Goal: Navigation & Orientation: Find specific page/section

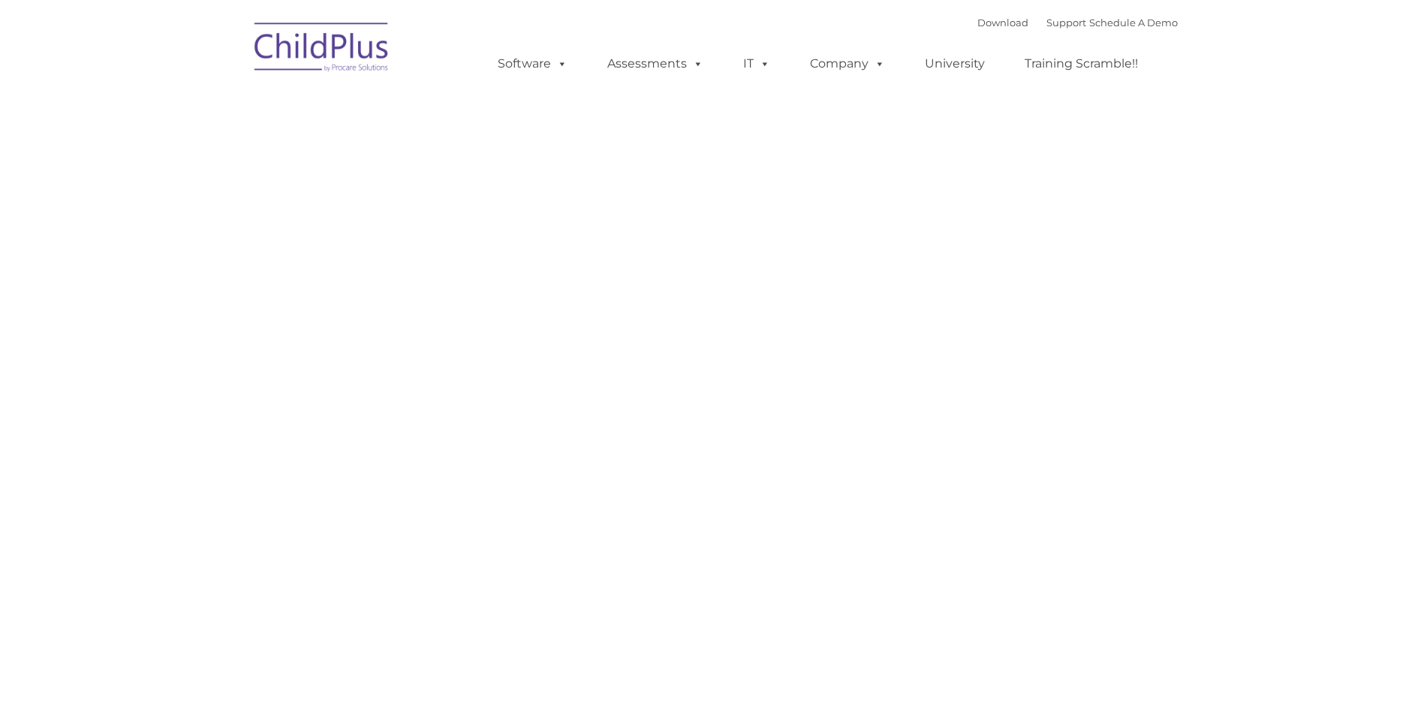
type input ""
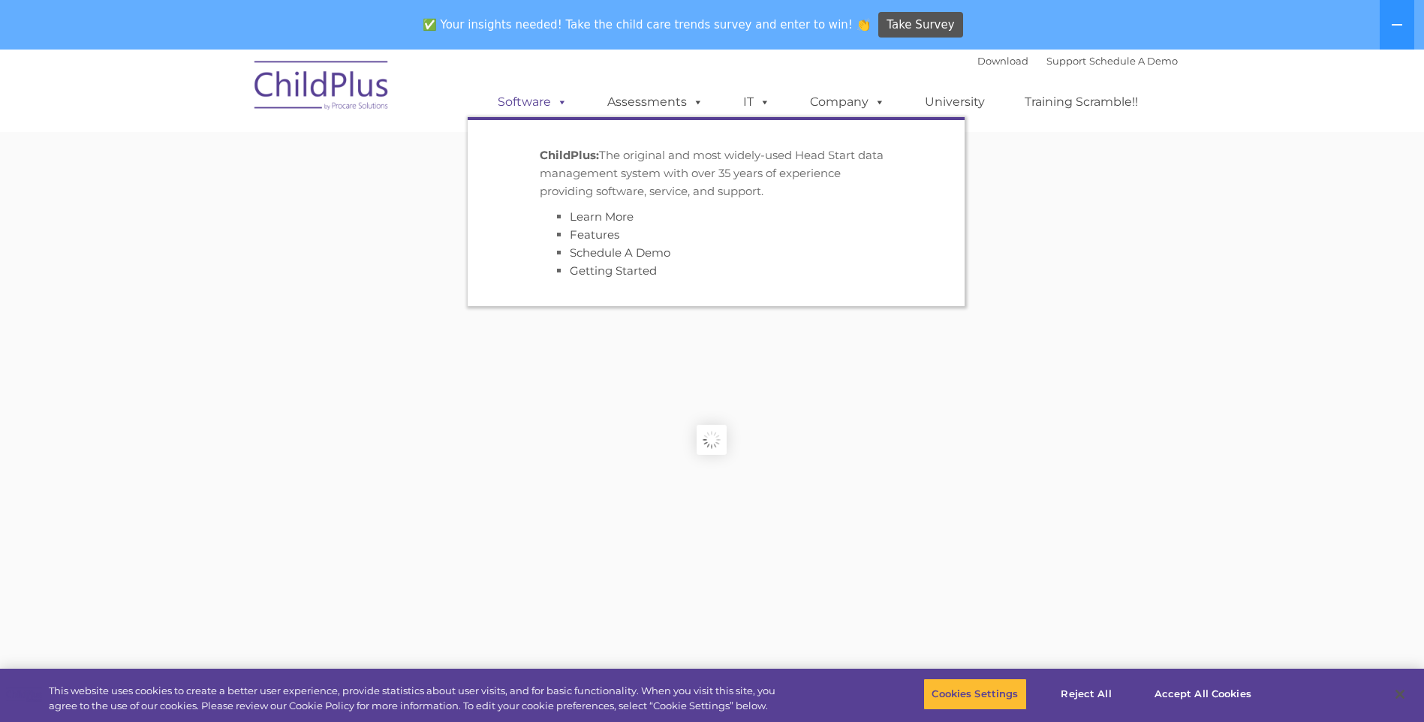
click at [507, 99] on link "Software" at bounding box center [533, 102] width 100 height 30
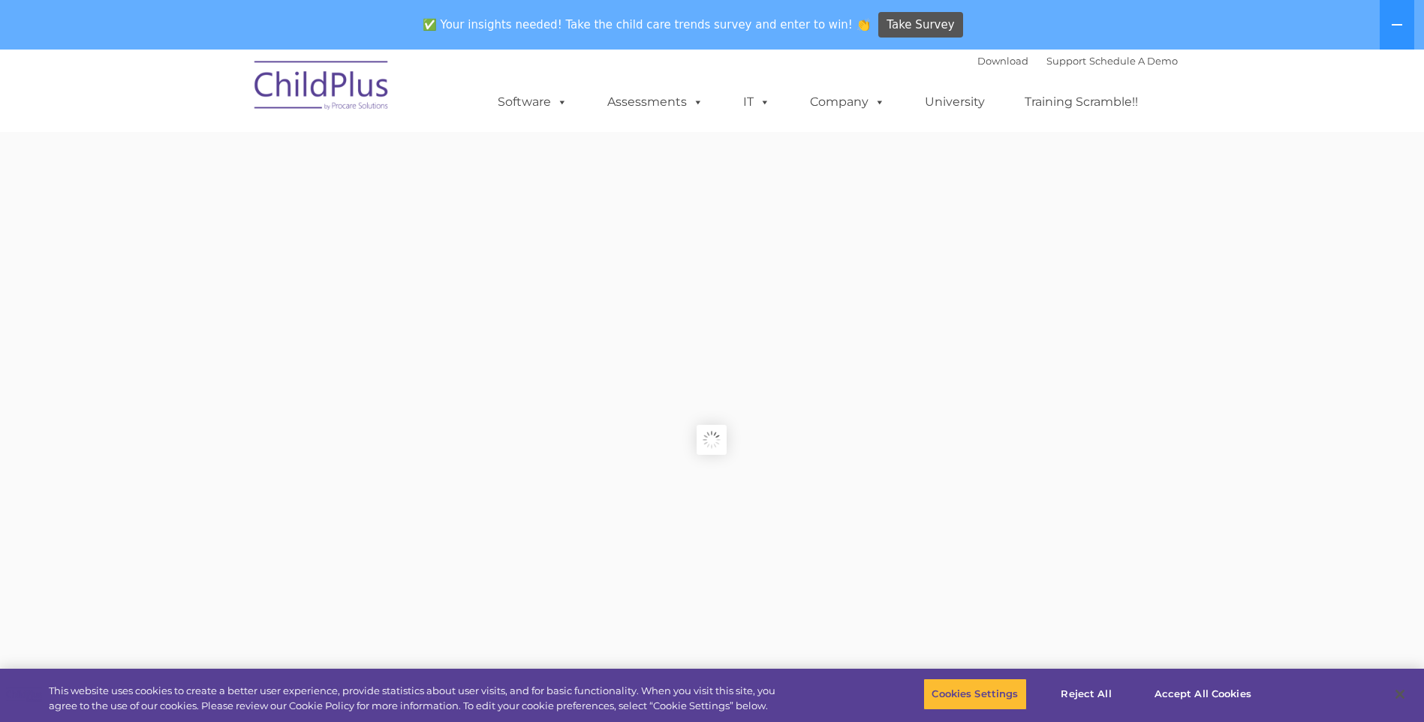
click at [354, 98] on img at bounding box center [322, 87] width 150 height 75
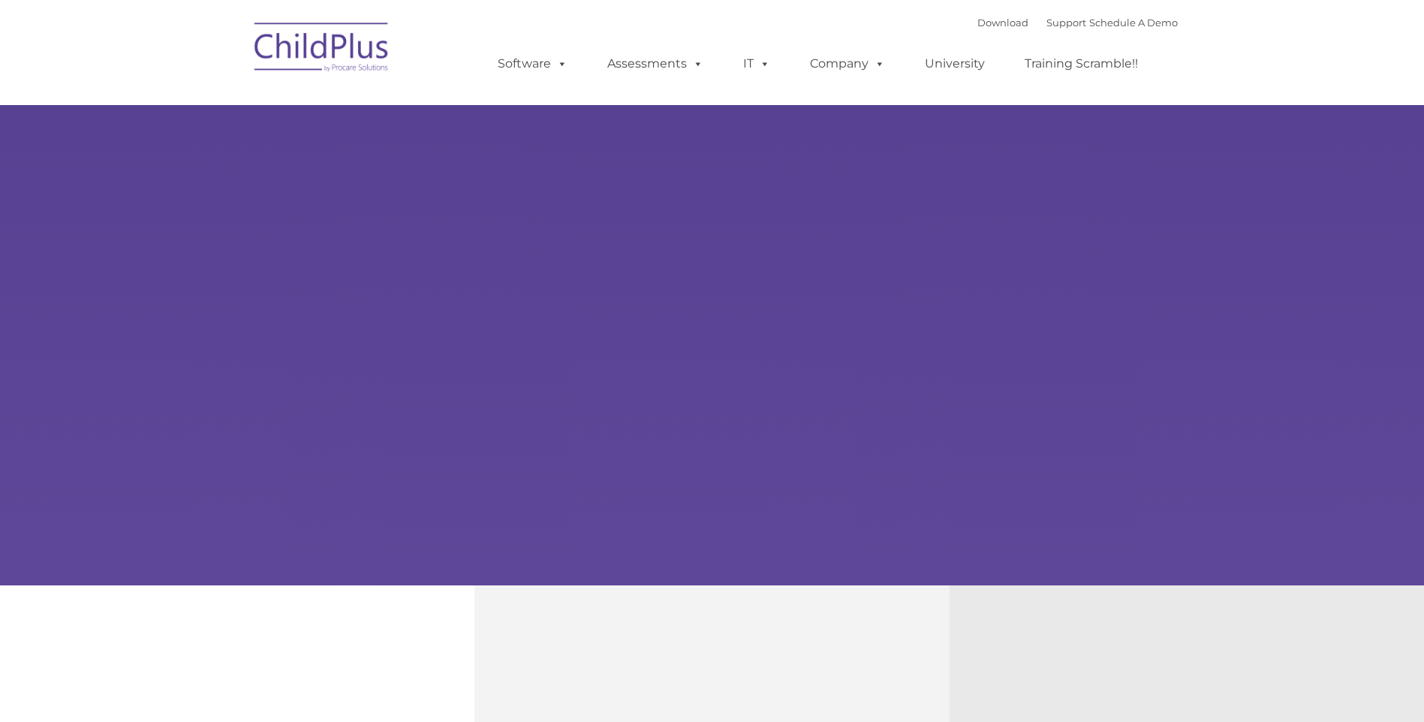
type input ""
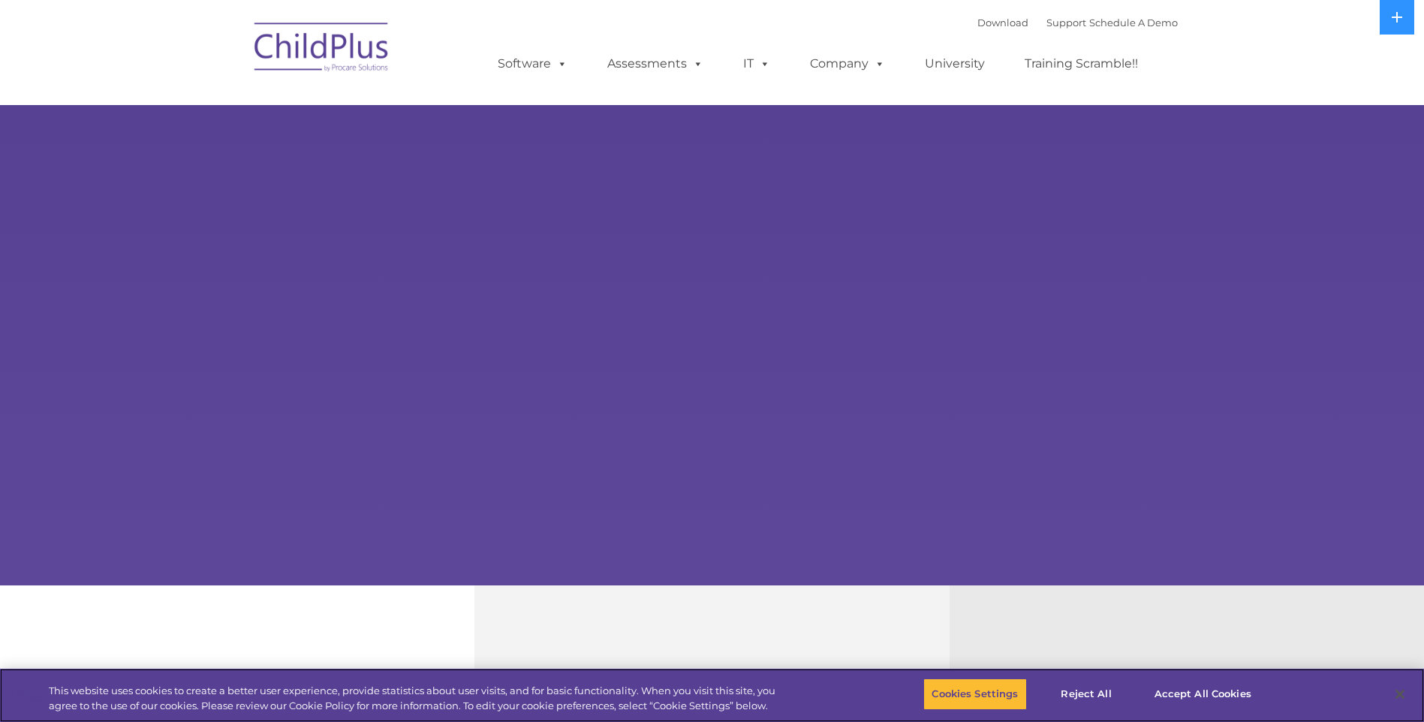
select select "MEDIUM"
